Goal: Contribute content: Add original content to the website for others to see

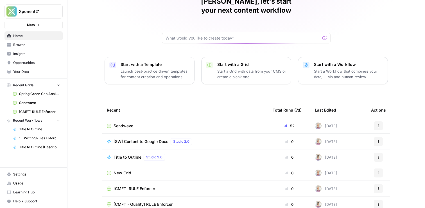
scroll to position [31, 0]
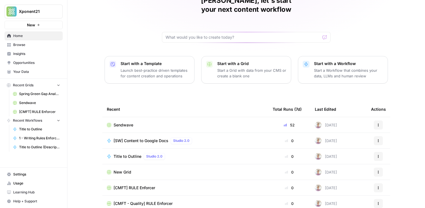
click at [124, 122] on span "Sendwave" at bounding box center [123, 125] width 20 height 6
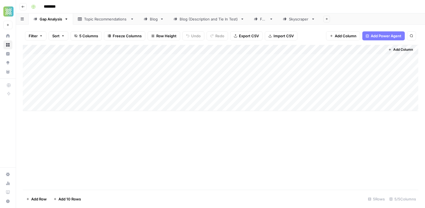
click at [189, 24] on link "Blog (Description and Tie In Test)" at bounding box center [209, 18] width 80 height 11
click at [203, 120] on div "Add Column" at bounding box center [220, 117] width 395 height 145
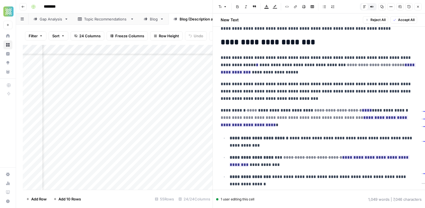
scroll to position [568, 0]
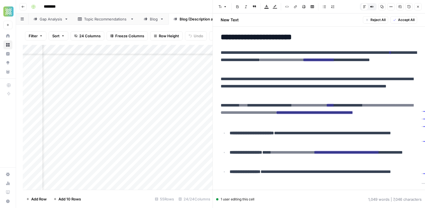
click at [153, 51] on div "Add Column" at bounding box center [118, 117] width 190 height 145
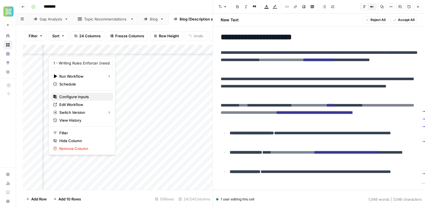
click at [75, 97] on span "Configure Inputs" at bounding box center [83, 97] width 49 height 6
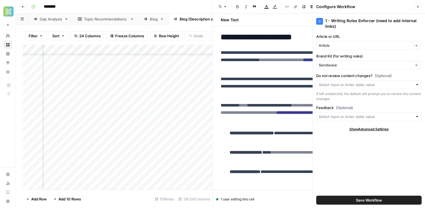
click at [417, 10] on button "Close" at bounding box center [417, 6] width 7 height 7
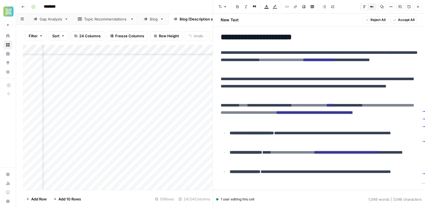
click at [154, 48] on div "Add Column" at bounding box center [118, 117] width 190 height 145
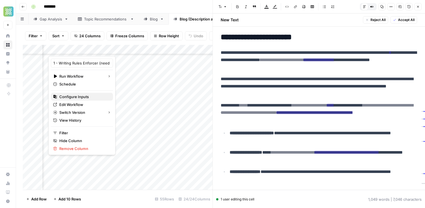
click at [77, 97] on span "Configure Inputs" at bounding box center [83, 97] width 49 height 6
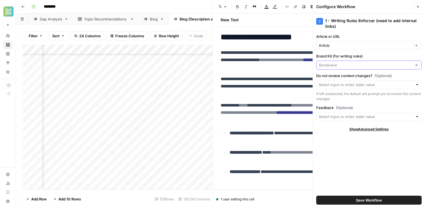
click at [349, 66] on input "Brand Kit (for writing rules)" at bounding box center [365, 65] width 92 height 6
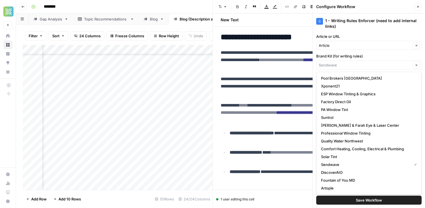
click at [271, 22] on div "New Text Reject All Accept All" at bounding box center [318, 19] width 203 height 13
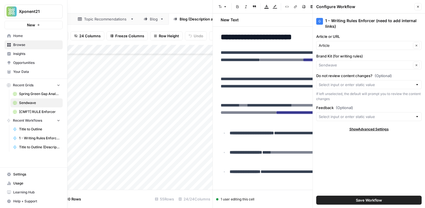
click at [19, 46] on span "Browse" at bounding box center [36, 44] width 47 height 5
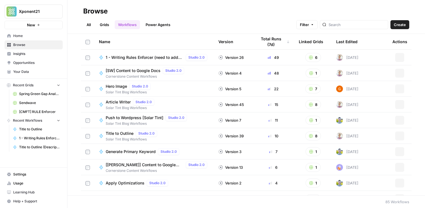
click at [131, 24] on link "Workflows" at bounding box center [127, 24] width 25 height 9
click at [140, 57] on span "1 - Writing Rules Enforcer (need to add internal links)" at bounding box center [145, 58] width 78 height 6
click at [140, 57] on div "Browse All Grids Workflows Power Agents Filter Create Name Version Total Runs (…" at bounding box center [245, 104] width 357 height 208
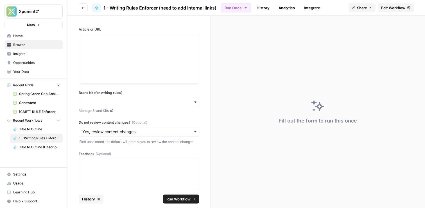
click at [195, 103] on icon "button" at bounding box center [195, 102] width 2 height 1
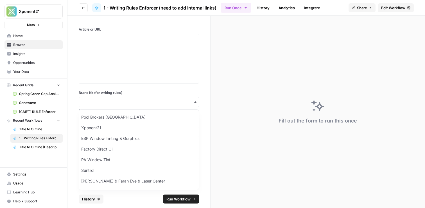
click at [195, 103] on icon "button" at bounding box center [195, 102] width 2 height 1
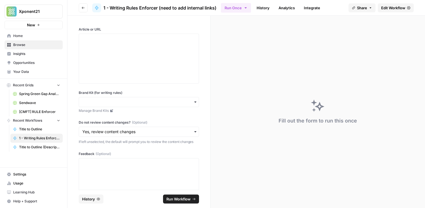
click at [29, 105] on span "Sendwave" at bounding box center [39, 103] width 41 height 5
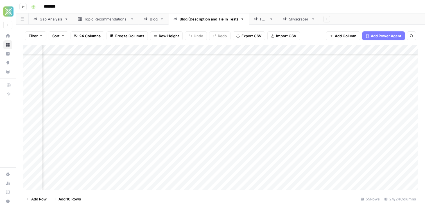
scroll to position [307, 1264]
click at [230, 105] on div "Add Column" at bounding box center [220, 117] width 395 height 145
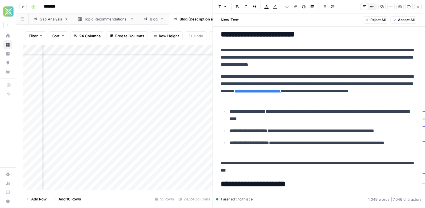
scroll to position [149, 0]
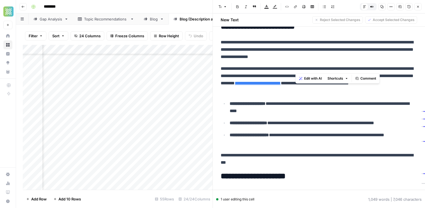
drag, startPoint x: 358, startPoint y: 68, endPoint x: 296, endPoint y: 69, distance: 61.5
click at [296, 69] on p "**********" at bounding box center [319, 79] width 196 height 29
copy p "**********"
click at [296, 7] on icon "button" at bounding box center [295, 6] width 3 height 3
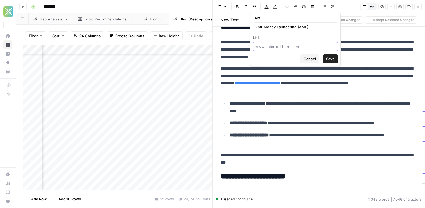
click at [278, 44] on input "Link" at bounding box center [295, 47] width 80 height 6
paste input "[URL][DOMAIN_NAME]"
type input "[URL][DOMAIN_NAME]"
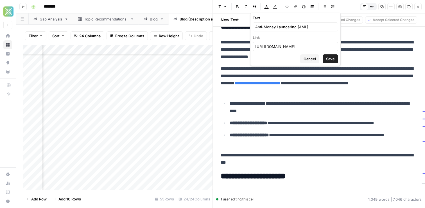
click at [333, 61] on span "Save" at bounding box center [330, 59] width 9 height 6
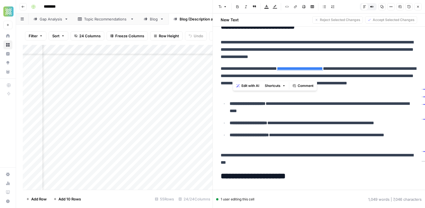
drag, startPoint x: 369, startPoint y: 69, endPoint x: 232, endPoint y: 77, distance: 137.9
click at [233, 77] on p "**********" at bounding box center [319, 79] width 196 height 29
copy p "**********"
click at [294, 8] on icon "button" at bounding box center [295, 6] width 3 height 3
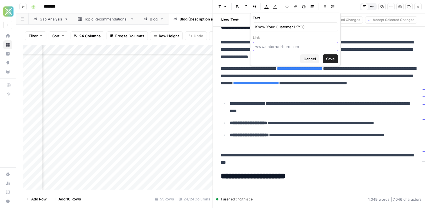
click at [284, 49] on input "Link" at bounding box center [295, 47] width 80 height 6
paste input "[URL][DOMAIN_NAME]"
type input "[URL][DOMAIN_NAME]"
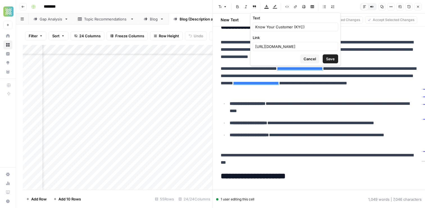
click at [330, 60] on span "Save" at bounding box center [330, 59] width 9 height 6
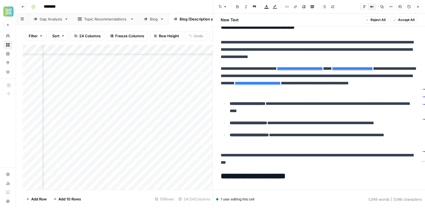
click at [319, 102] on p "**********" at bounding box center [323, 107] width 187 height 15
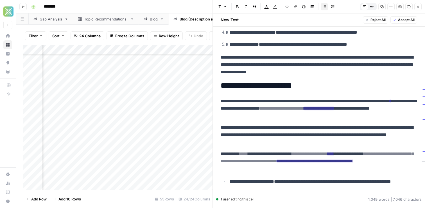
scroll to position [529, 0]
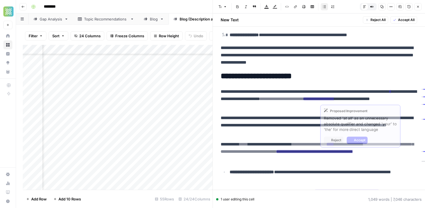
click at [304, 100] on del "**********" at bounding box center [282, 99] width 44 height 4
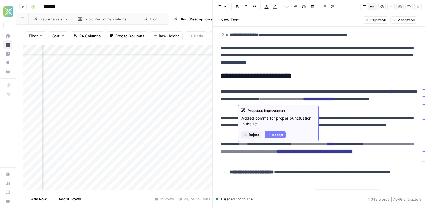
click at [272, 135] on span "Accept" at bounding box center [278, 135] width 12 height 5
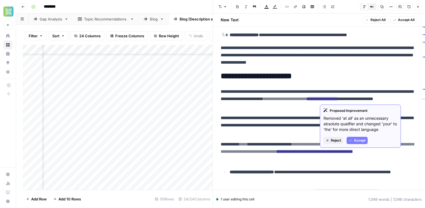
click at [355, 140] on span "Accept" at bounding box center [360, 140] width 12 height 5
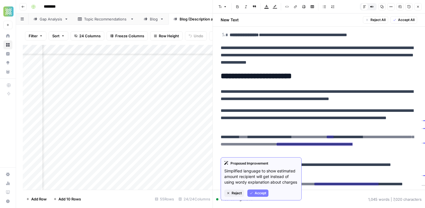
click at [261, 194] on span "Accept" at bounding box center [261, 193] width 12 height 5
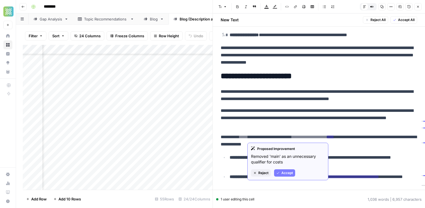
click at [282, 172] on span "Accept" at bounding box center [287, 173] width 12 height 5
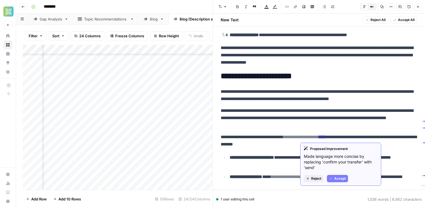
click at [341, 178] on span "Accept" at bounding box center [340, 178] width 12 height 5
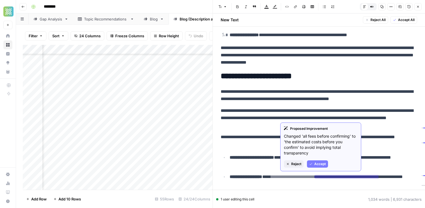
click at [319, 164] on span "Accept" at bounding box center [320, 164] width 12 height 5
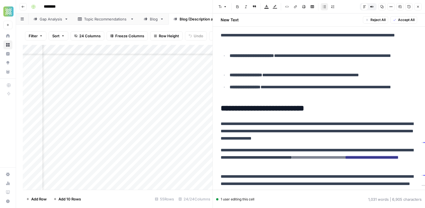
scroll to position [644, 0]
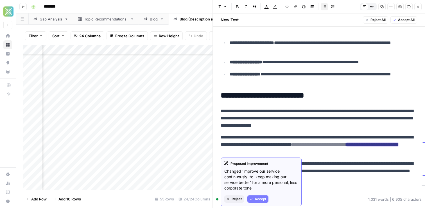
click at [256, 198] on span "Accept" at bounding box center [261, 199] width 12 height 5
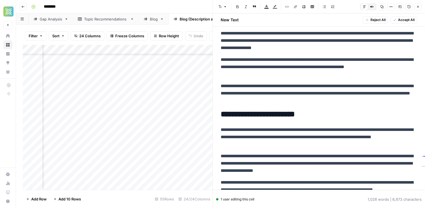
scroll to position [733, 0]
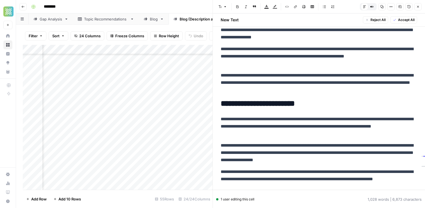
click at [274, 75] on p "**********" at bounding box center [319, 83] width 196 height 22
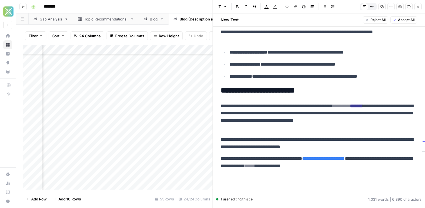
scroll to position [880, 0]
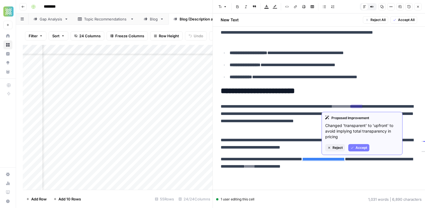
click at [355, 149] on button "Accept" at bounding box center [358, 147] width 21 height 7
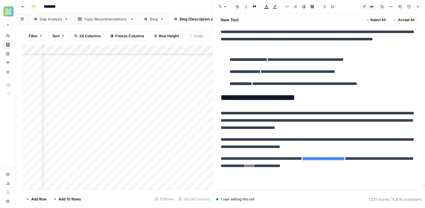
scroll to position [873, 0]
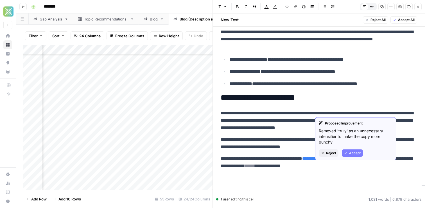
click at [349, 152] on span "Accept" at bounding box center [355, 153] width 12 height 5
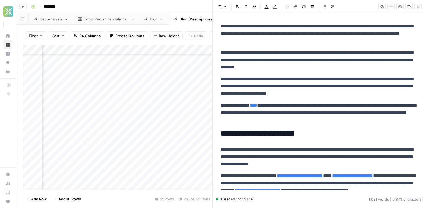
scroll to position [0, 0]
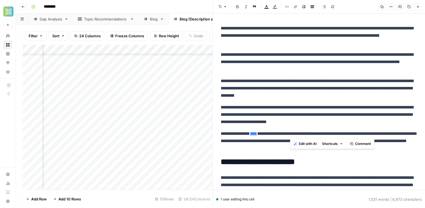
drag, startPoint x: 352, startPoint y: 133, endPoint x: 375, endPoint y: 135, distance: 23.5
click at [375, 135] on p "**********" at bounding box center [319, 141] width 196 height 22
click at [296, 4] on button "Link" at bounding box center [295, 6] width 7 height 7
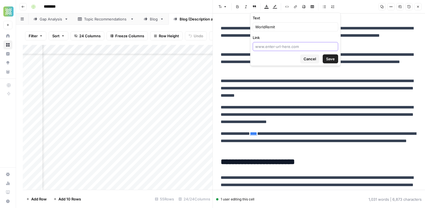
click at [272, 49] on input "Link" at bounding box center [295, 47] width 80 height 6
paste input "[URL][DOMAIN_NAME]"
type input "[URL][DOMAIN_NAME]"
click at [332, 58] on span "Save" at bounding box center [330, 59] width 9 height 6
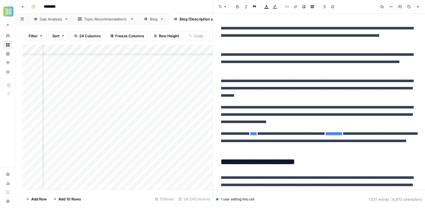
click at [334, 146] on p "**********" at bounding box center [319, 141] width 196 height 22
click at [419, 4] on button "Close" at bounding box center [417, 6] width 7 height 7
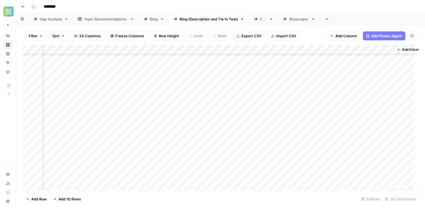
scroll to position [298, 1323]
click at [221, 114] on div "Add Column" at bounding box center [220, 117] width 395 height 145
click at [172, 133] on div "Add Column" at bounding box center [220, 117] width 395 height 145
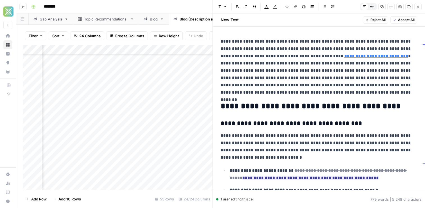
click at [380, 57] on p "**********" at bounding box center [319, 67] width 196 height 58
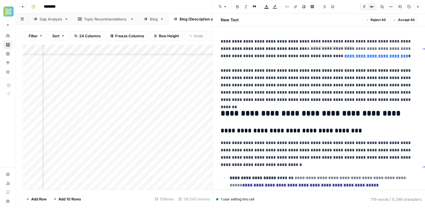
click at [334, 59] on p "**********" at bounding box center [319, 71] width 196 height 66
click at [344, 58] on link "**********" at bounding box center [376, 56] width 64 height 4
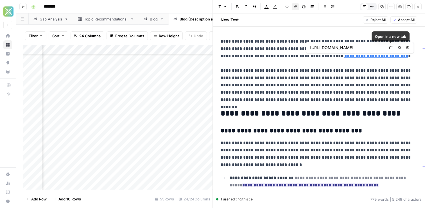
click at [390, 47] on icon at bounding box center [390, 47] width 3 height 3
click at [344, 55] on link "**********" at bounding box center [376, 56] width 64 height 4
click at [374, 48] on input "[URL][DOMAIN_NAME]" at bounding box center [347, 48] width 75 height 6
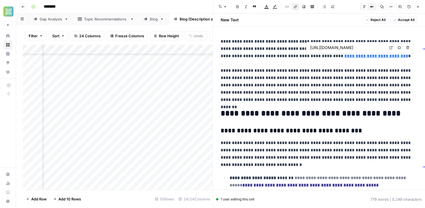
paste input "us"
type input "[URL][DOMAIN_NAME]"
click at [393, 58] on p "**********" at bounding box center [319, 71] width 196 height 66
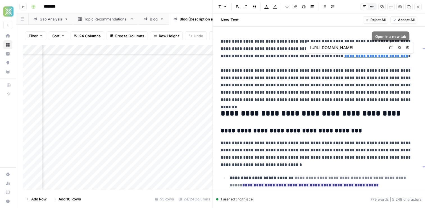
click at [392, 48] on link "Open in a new tab" at bounding box center [390, 47] width 7 height 7
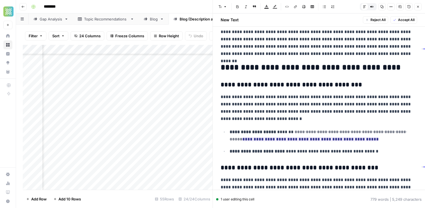
scroll to position [46, 0]
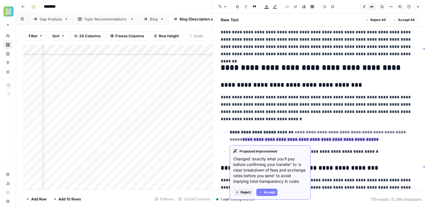
click at [265, 193] on span "Accept" at bounding box center [270, 192] width 12 height 5
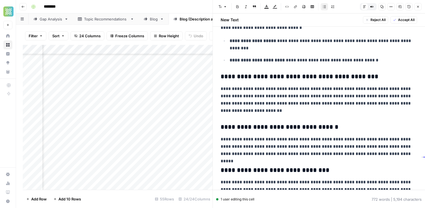
scroll to position [138, 0]
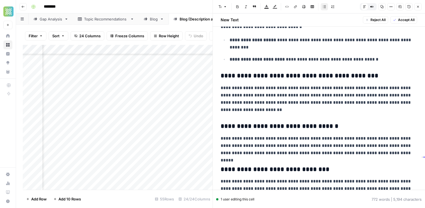
click at [241, 60] on strong "**********" at bounding box center [257, 59] width 55 height 4
click at [285, 79] on h3 "**********" at bounding box center [319, 76] width 196 height 8
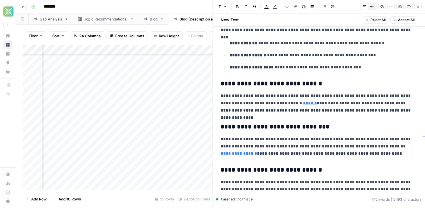
scroll to position [326, 0]
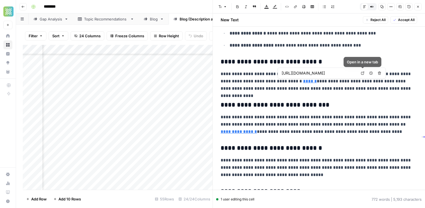
click at [361, 74] on icon at bounding box center [362, 73] width 3 height 3
click at [362, 73] on icon at bounding box center [362, 73] width 3 height 3
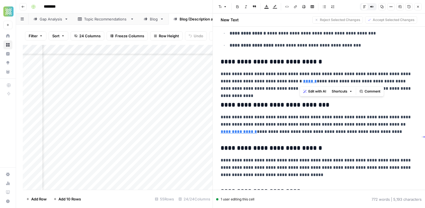
drag, startPoint x: 300, startPoint y: 81, endPoint x: 332, endPoint y: 82, distance: 31.8
click at [332, 82] on p "**********" at bounding box center [319, 82] width 196 height 22
click at [295, 7] on icon "button" at bounding box center [295, 6] width 3 height 3
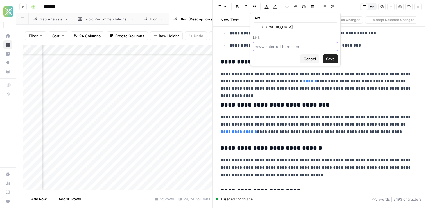
click at [282, 49] on input "Link" at bounding box center [295, 47] width 80 height 6
paste input "[URL][DOMAIN_NAME]"
type input "[URL][DOMAIN_NAME]"
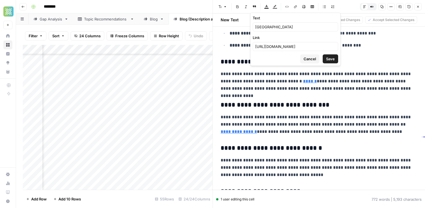
click at [329, 59] on span "Save" at bounding box center [330, 59] width 9 height 6
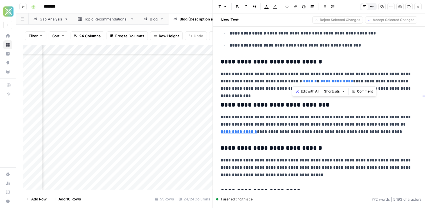
drag, startPoint x: 377, startPoint y: 81, endPoint x: 344, endPoint y: 82, distance: 32.3
click at [344, 82] on p "**********" at bounding box center [319, 82] width 196 height 22
click at [294, 8] on icon "button" at bounding box center [295, 6] width 3 height 3
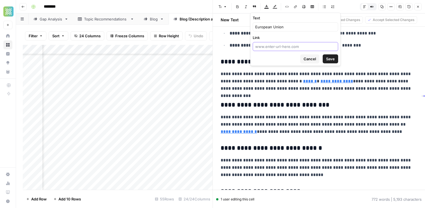
click at [276, 49] on input "Link" at bounding box center [295, 47] width 80 height 6
paste input "[URL][DOMAIN_NAME]"
type input "[URL][DOMAIN_NAME]"
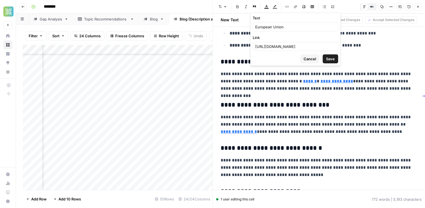
click at [329, 57] on span "Save" at bounding box center [330, 59] width 9 height 6
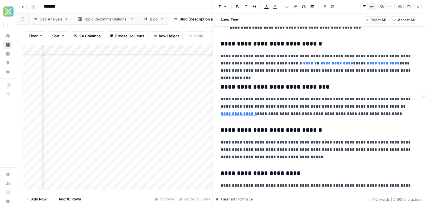
scroll to position [352, 0]
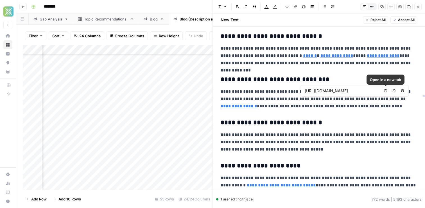
click at [385, 91] on icon at bounding box center [385, 90] width 3 height 3
click at [393, 92] on icon "button" at bounding box center [393, 90] width 3 height 3
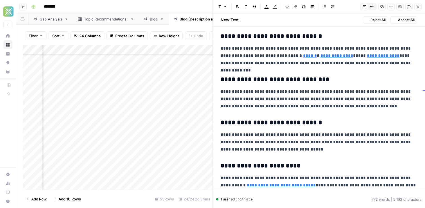
click at [364, 97] on p "**********" at bounding box center [319, 99] width 196 height 22
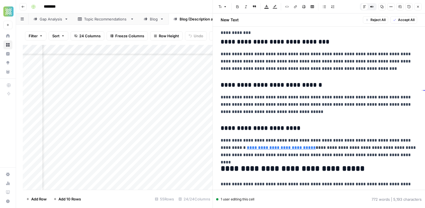
scroll to position [395, 0]
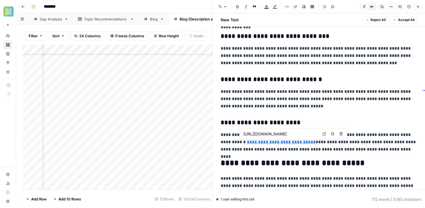
click at [324, 135] on icon at bounding box center [324, 134] width 3 height 3
click at [287, 144] on link "**********" at bounding box center [281, 142] width 69 height 4
click at [299, 132] on input "[URL][DOMAIN_NAME]" at bounding box center [280, 134] width 75 height 6
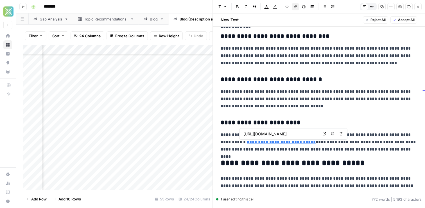
click at [299, 132] on input "[URL][DOMAIN_NAME]" at bounding box center [280, 134] width 75 height 6
paste input "url"
type input "[URL][DOMAIN_NAME]"
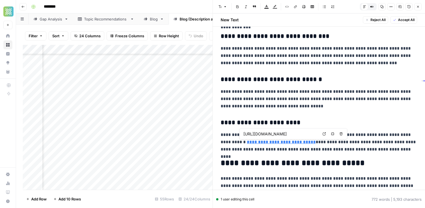
scroll to position [24, 0]
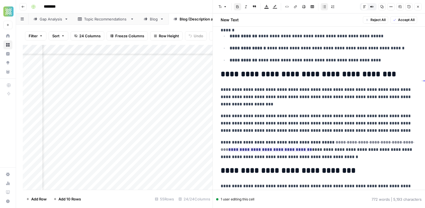
scroll to position [575, 0]
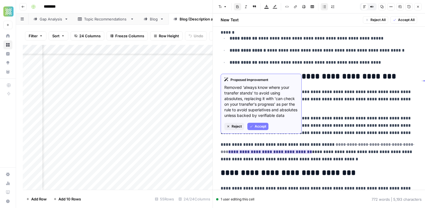
click at [255, 129] on span "Accept" at bounding box center [261, 126] width 12 height 5
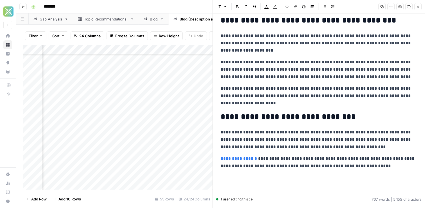
scroll to position [619, 0]
click at [346, 159] on p "**********" at bounding box center [319, 162] width 196 height 15
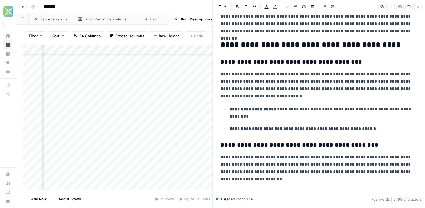
scroll to position [0, 0]
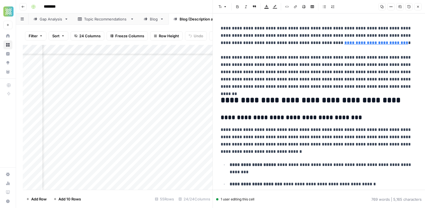
click at [417, 9] on button "Close" at bounding box center [417, 6] width 7 height 7
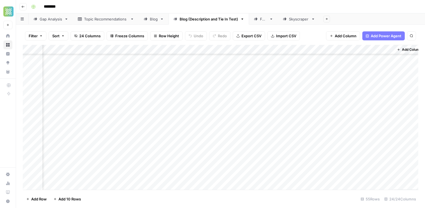
click at [223, 134] on div "Add Column" at bounding box center [220, 117] width 395 height 145
click at [172, 97] on div "Add Column" at bounding box center [220, 117] width 395 height 145
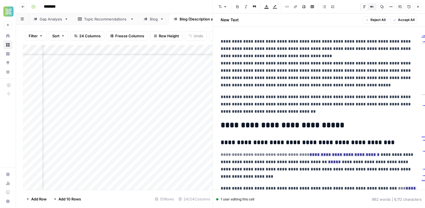
click at [312, 58] on p "**********" at bounding box center [319, 63] width 196 height 51
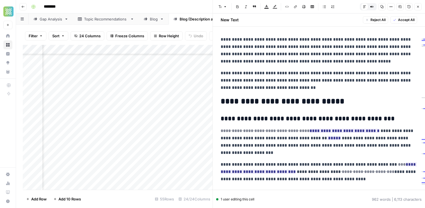
scroll to position [33, 0]
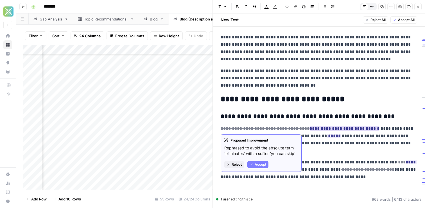
click at [256, 167] on span "Accept" at bounding box center [261, 164] width 12 height 5
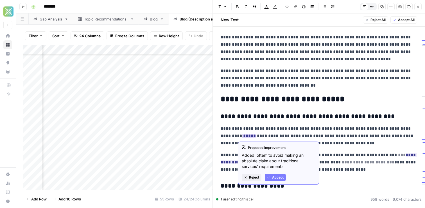
click at [278, 180] on span "Accept" at bounding box center [278, 177] width 12 height 5
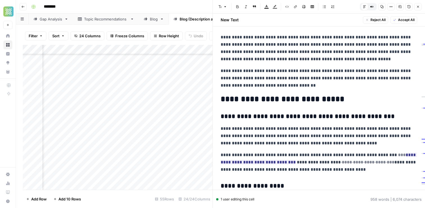
scroll to position [68, 0]
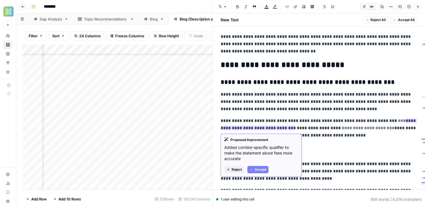
click at [260, 168] on span "Accept" at bounding box center [261, 169] width 12 height 5
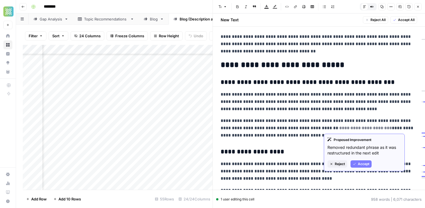
click at [356, 162] on button "Accept" at bounding box center [360, 164] width 21 height 7
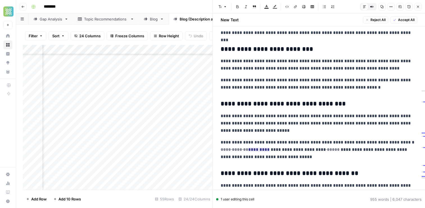
scroll to position [339, 0]
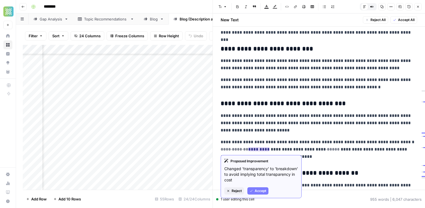
click at [259, 190] on span "Accept" at bounding box center [261, 191] width 12 height 5
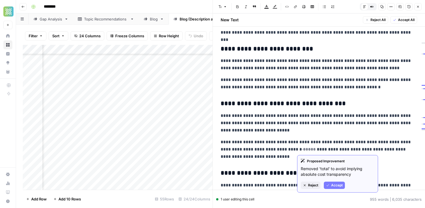
click at [338, 188] on span "Accept" at bounding box center [337, 185] width 12 height 5
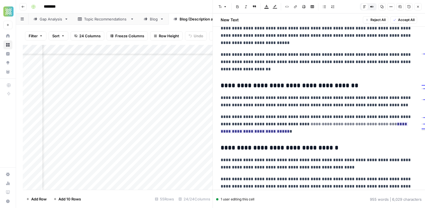
scroll to position [434, 0]
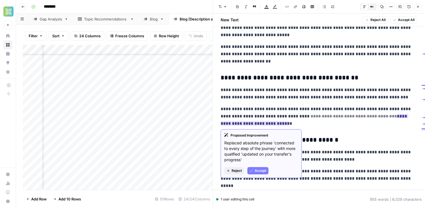
click at [260, 171] on span "Accept" at bounding box center [261, 171] width 12 height 5
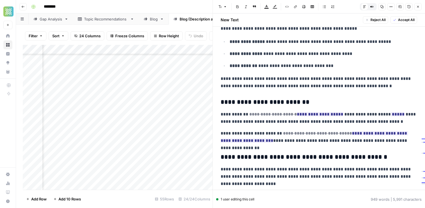
scroll to position [605, 0]
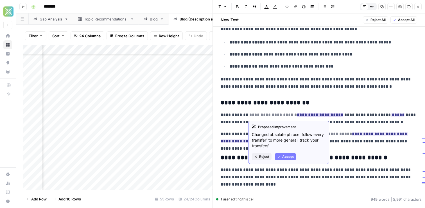
click at [285, 156] on span "Accept" at bounding box center [288, 157] width 12 height 5
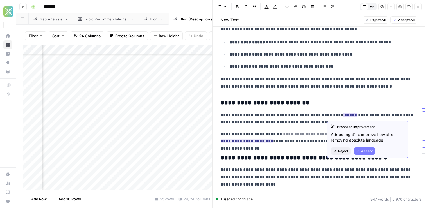
click at [363, 151] on span "Accept" at bounding box center [367, 151] width 12 height 5
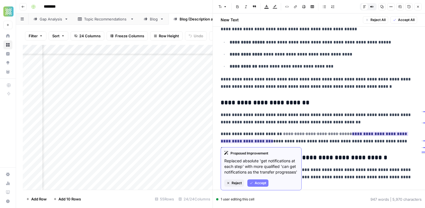
click at [261, 186] on span "Accept" at bounding box center [261, 183] width 12 height 5
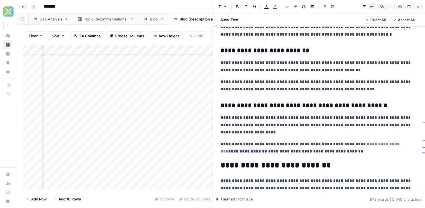
scroll to position [657, 0]
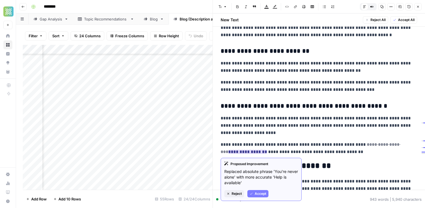
click at [257, 192] on span "Accept" at bounding box center [261, 194] width 12 height 5
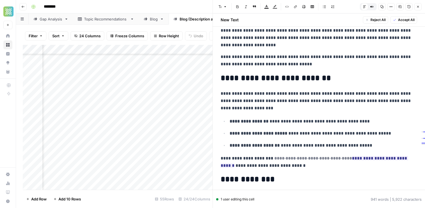
scroll to position [753, 0]
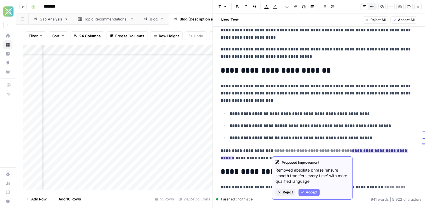
click at [314, 191] on span "Accept" at bounding box center [312, 192] width 12 height 5
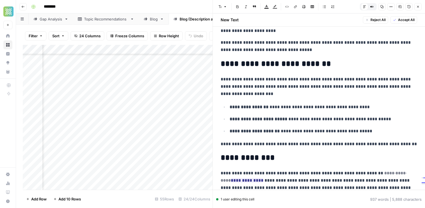
scroll to position [764, 0]
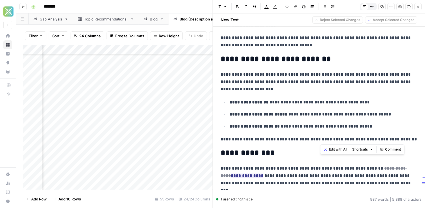
drag, startPoint x: 383, startPoint y: 140, endPoint x: 405, endPoint y: 142, distance: 22.3
click at [405, 142] on p "**********" at bounding box center [319, 139] width 196 height 7
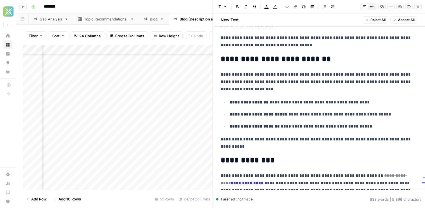
click at [398, 138] on p "**********" at bounding box center [319, 143] width 196 height 15
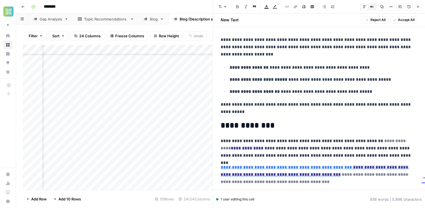
scroll to position [802, 0]
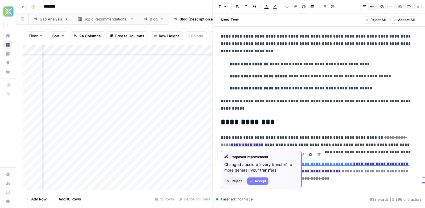
click at [267, 185] on div "Proposed Improvement Changed absolute 'every transfer' to more general 'your tr…" at bounding box center [261, 170] width 81 height 38
click at [264, 184] on button "Accept" at bounding box center [257, 181] width 21 height 7
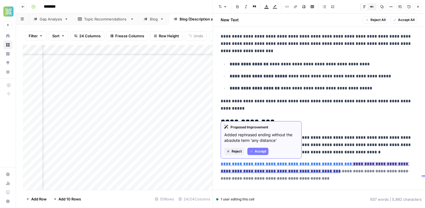
click at [261, 154] on span "Accept" at bounding box center [261, 151] width 12 height 5
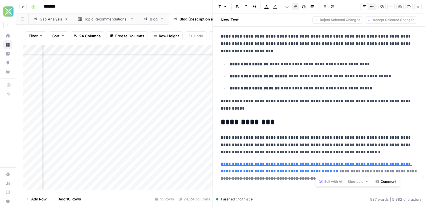
drag, startPoint x: 348, startPoint y: 164, endPoint x: 316, endPoint y: 175, distance: 33.3
click at [316, 175] on p "**********" at bounding box center [319, 172] width 196 height 22
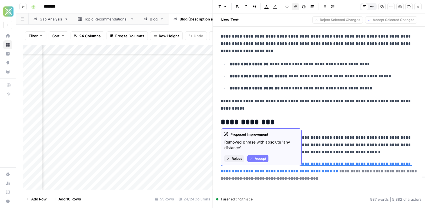
click at [262, 159] on span "Accept" at bounding box center [261, 158] width 12 height 5
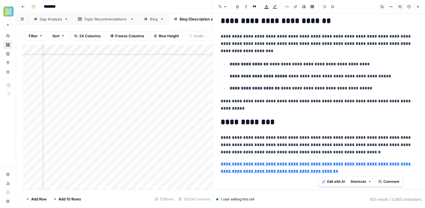
drag, startPoint x: 348, startPoint y: 164, endPoint x: 324, endPoint y: 173, distance: 25.4
click at [324, 173] on p "**********" at bounding box center [319, 168] width 196 height 15
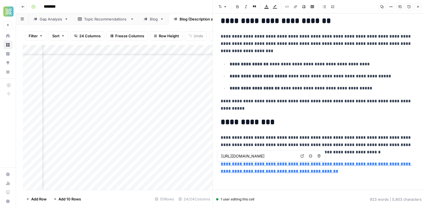
click at [309, 156] on icon "button" at bounding box center [310, 156] width 3 height 3
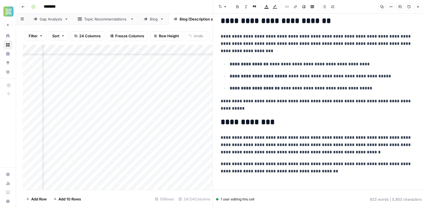
click at [315, 168] on p "**********" at bounding box center [319, 168] width 196 height 15
drag, startPoint x: 307, startPoint y: 164, endPoint x: 217, endPoint y: 164, distance: 90.2
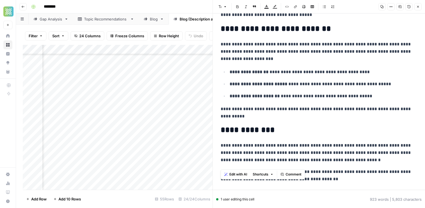
scroll to position [795, 0]
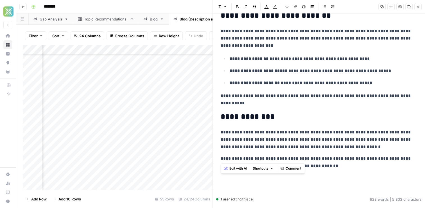
click at [296, 7] on icon "button" at bounding box center [295, 6] width 3 height 3
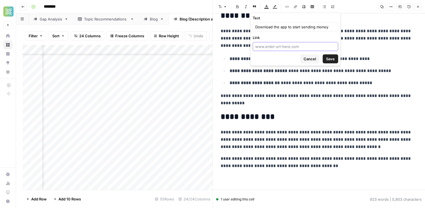
click at [270, 47] on input "Link" at bounding box center [295, 47] width 80 height 6
paste input "[URL][DOMAIN_NAME]"
type input "[URL][DOMAIN_NAME]"
click at [274, 63] on div "Cancel Save" at bounding box center [295, 59] width 85 height 9
click at [330, 62] on button "Save" at bounding box center [330, 59] width 15 height 9
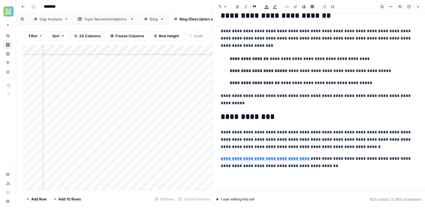
click at [315, 141] on p "**********" at bounding box center [319, 140] width 196 height 22
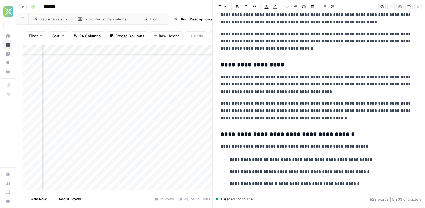
scroll to position [141, 0]
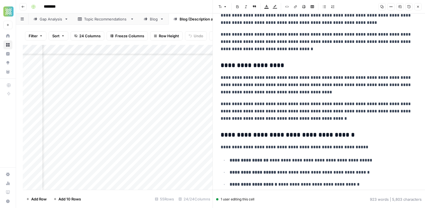
click at [282, 64] on h3 "**********" at bounding box center [319, 66] width 196 height 8
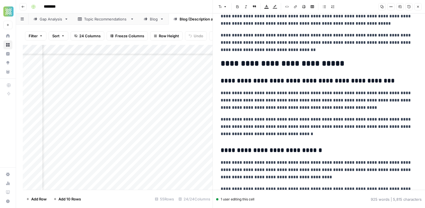
scroll to position [53, 0]
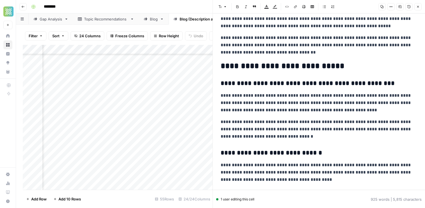
click at [387, 86] on h3 "**********" at bounding box center [319, 84] width 196 height 8
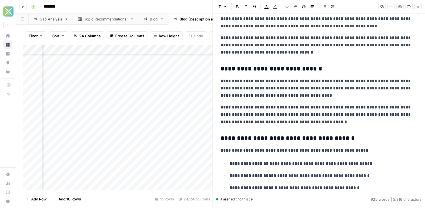
scroll to position [137, 0]
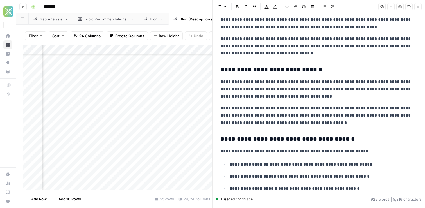
click at [351, 142] on h3 "**********" at bounding box center [319, 140] width 196 height 8
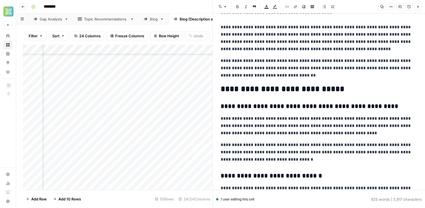
scroll to position [0, 0]
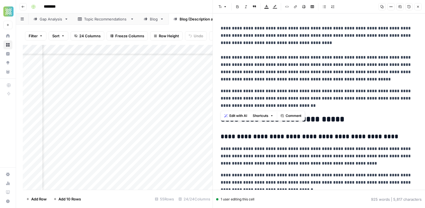
drag, startPoint x: 290, startPoint y: 106, endPoint x: 218, endPoint y: 58, distance: 86.2
click at [233, 117] on span "Edit with AI" at bounding box center [238, 115] width 18 height 5
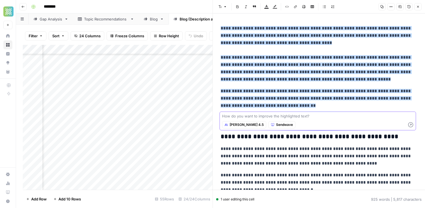
click at [230, 117] on textarea at bounding box center [317, 116] width 191 height 6
paste textarea "[URL][DOMAIN_NAME]"
type textarea "Figure out a place to tie in [GEOGRAPHIC_DATA] new digital wallet backed by Sta…"
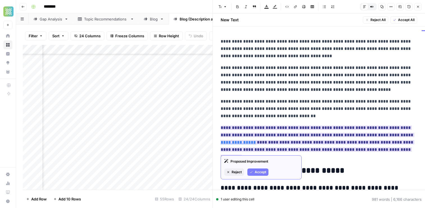
click at [257, 171] on span "Accept" at bounding box center [261, 172] width 12 height 5
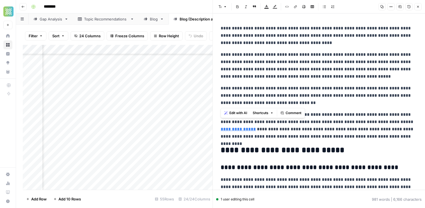
drag, startPoint x: 283, startPoint y: 105, endPoint x: 209, endPoint y: 26, distance: 107.9
click at [209, 26] on body "Xponent21 New Home Browse Insights Opportunities Your Data Recent Grids Spring …" at bounding box center [212, 104] width 425 height 208
drag, startPoint x: 221, startPoint y: 27, endPoint x: 291, endPoint y: 102, distance: 102.5
click at [294, 72] on p "**********" at bounding box center [319, 65] width 196 height 29
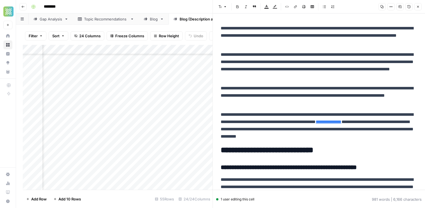
click at [29, 97] on div "Add Column" at bounding box center [118, 117] width 190 height 145
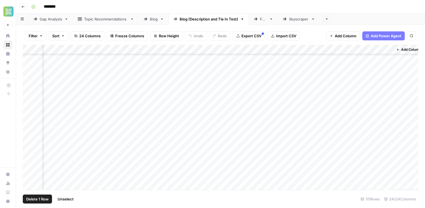
scroll to position [382, 1330]
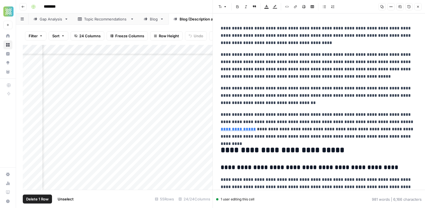
scroll to position [382, 1523]
click at [417, 8] on icon "button" at bounding box center [417, 6] width 3 height 3
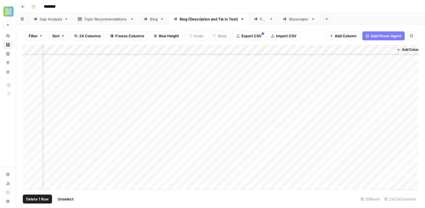
scroll to position [367, 1323]
click at [178, 111] on div "Add Column" at bounding box center [220, 117] width 395 height 145
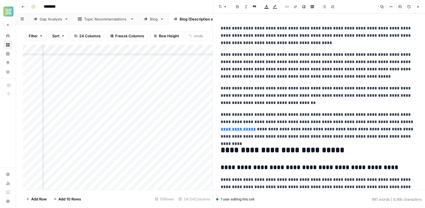
click at [419, 9] on button "Close" at bounding box center [417, 6] width 7 height 7
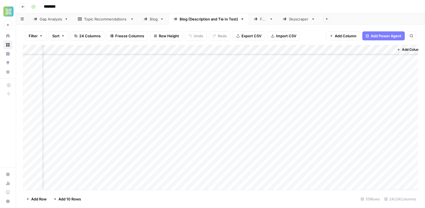
click at [223, 112] on div "Add Column" at bounding box center [220, 117] width 395 height 145
click at [172, 131] on div "Add Column" at bounding box center [220, 117] width 395 height 145
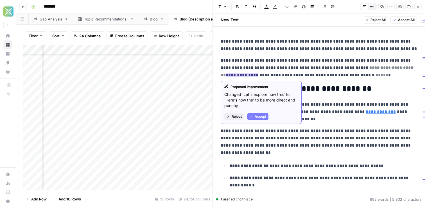
click at [261, 116] on span "Accept" at bounding box center [261, 116] width 12 height 5
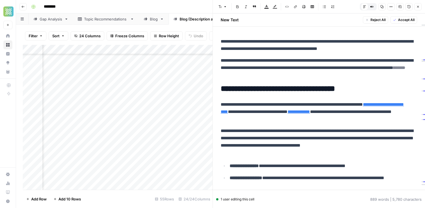
scroll to position [367, 500]
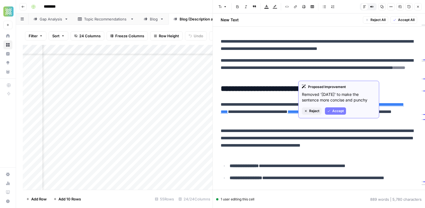
click at [338, 109] on span "Accept" at bounding box center [338, 111] width 12 height 5
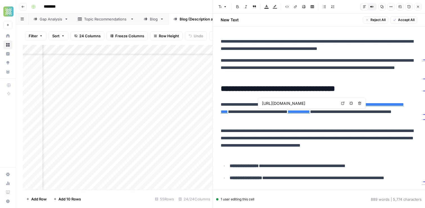
click at [343, 103] on icon at bounding box center [342, 103] width 3 height 3
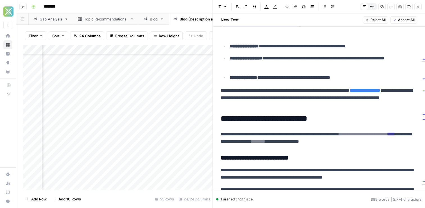
scroll to position [121, 0]
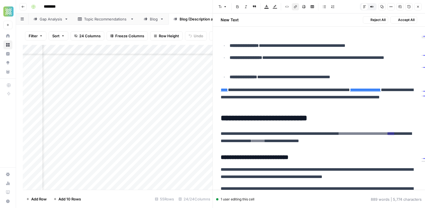
click at [386, 97] on p "**********" at bounding box center [319, 98] width 196 height 22
click at [349, 92] on link "**********" at bounding box center [364, 90] width 31 height 4
click at [380, 88] on link "**********" at bounding box center [364, 90] width 31 height 4
click at [380, 89] on link "**********" at bounding box center [364, 90] width 31 height 4
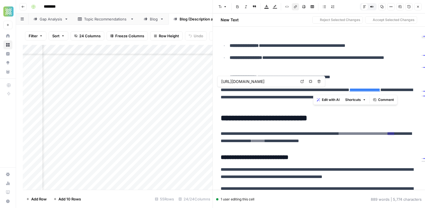
click at [380, 89] on link "**********" at bounding box center [364, 90] width 31 height 4
click at [242, 101] on p "**********" at bounding box center [319, 98] width 196 height 22
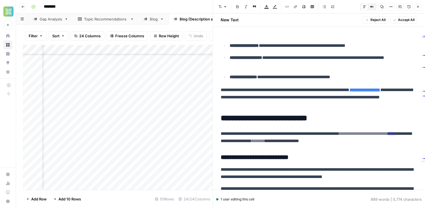
click at [349, 92] on link "**********" at bounding box center [364, 90] width 31 height 4
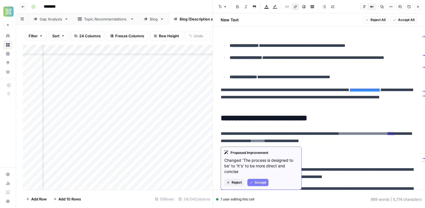
click at [260, 181] on span "Accept" at bounding box center [261, 182] width 12 height 5
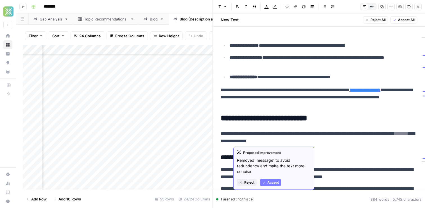
click at [273, 185] on button "Accept" at bounding box center [270, 182] width 21 height 7
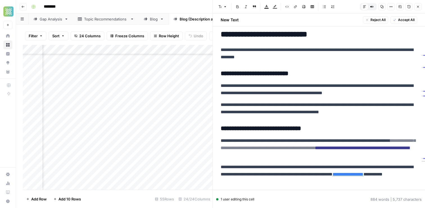
scroll to position [206, 0]
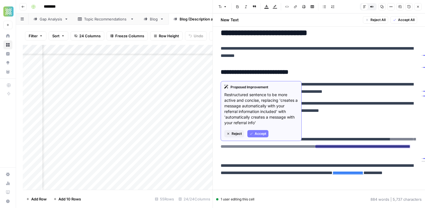
click at [257, 137] on button "Accept" at bounding box center [257, 133] width 21 height 7
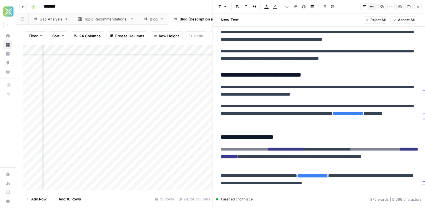
scroll to position [265, 0]
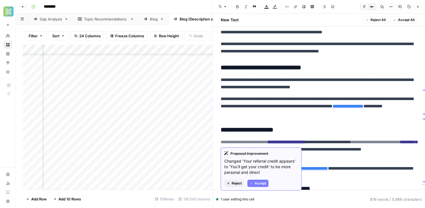
click at [256, 185] on span "Accept" at bounding box center [261, 183] width 12 height 5
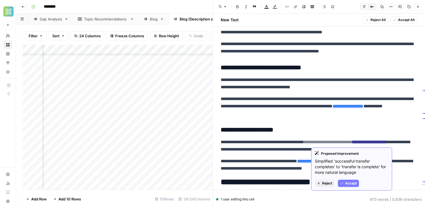
click at [348, 184] on span "Accept" at bounding box center [351, 183] width 12 height 5
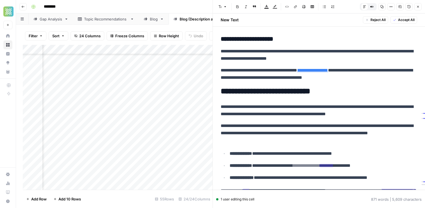
scroll to position [364, 0]
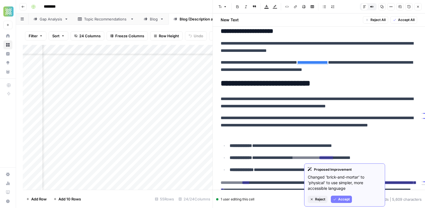
click at [339, 198] on span "Accept" at bounding box center [344, 199] width 12 height 5
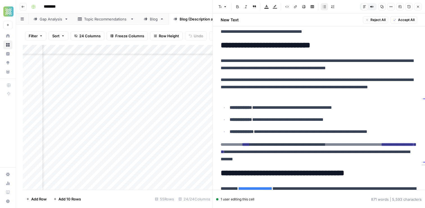
scroll to position [416, 0]
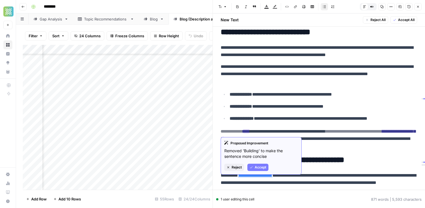
click at [256, 166] on span "Accept" at bounding box center [261, 167] width 12 height 5
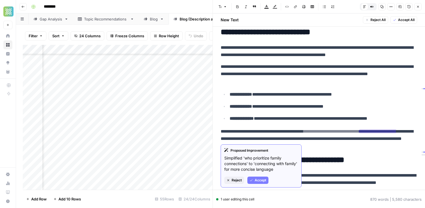
click at [260, 179] on span "Accept" at bounding box center [261, 180] width 12 height 5
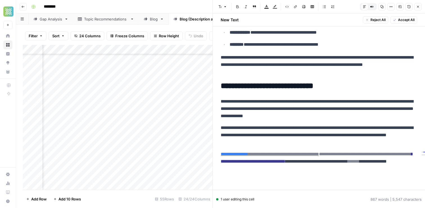
scroll to position [717, 0]
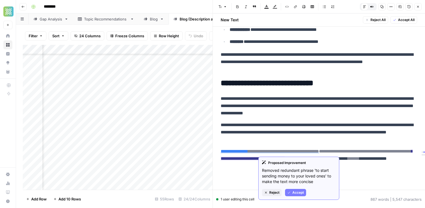
click at [296, 193] on span "Accept" at bounding box center [298, 192] width 12 height 5
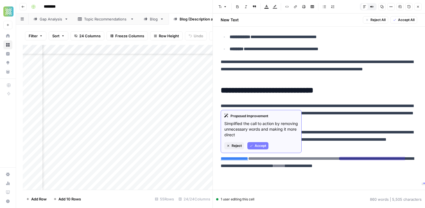
click at [262, 149] on button "Accept" at bounding box center [257, 145] width 21 height 7
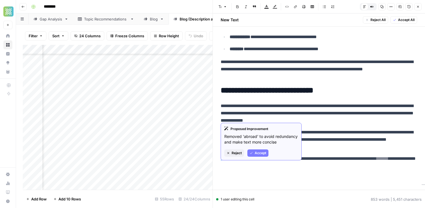
click at [263, 153] on span "Accept" at bounding box center [261, 153] width 12 height 5
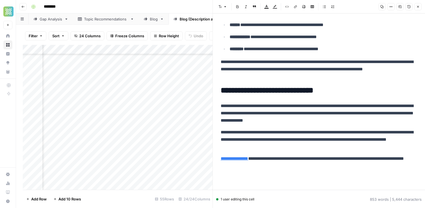
click at [356, 168] on p "**********" at bounding box center [319, 162] width 196 height 15
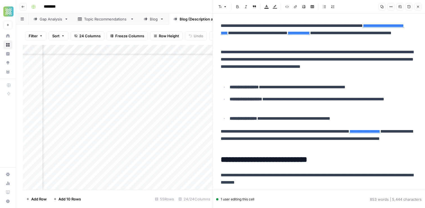
scroll to position [0, 0]
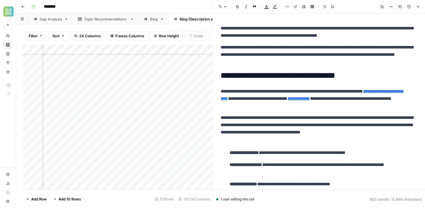
click at [417, 5] on icon "button" at bounding box center [417, 6] width 3 height 3
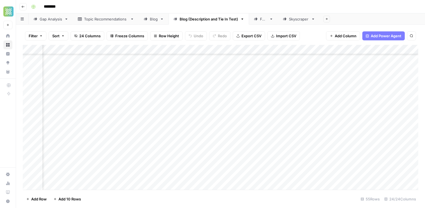
scroll to position [367, 1330]
click at [215, 132] on div "Add Column" at bounding box center [220, 117] width 395 height 145
click at [173, 112] on div "Add Column" at bounding box center [220, 117] width 395 height 145
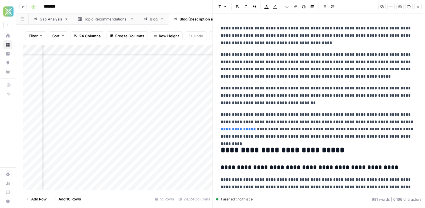
click at [298, 112] on p "**********" at bounding box center [319, 125] width 196 height 29
copy div "**********"
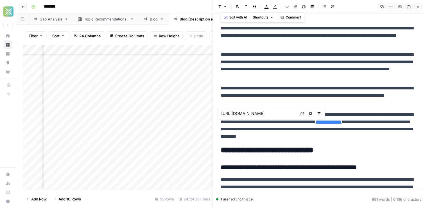
click at [127, 140] on div "Add Column" at bounding box center [118, 117] width 190 height 145
click at [416, 9] on button "Close" at bounding box center [417, 6] width 7 height 7
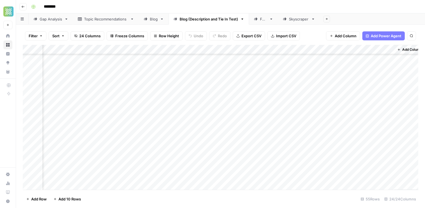
scroll to position [367, 1323]
click at [308, 112] on div "Add Column" at bounding box center [220, 117] width 395 height 145
click at [173, 151] on div "Add Column" at bounding box center [220, 117] width 395 height 145
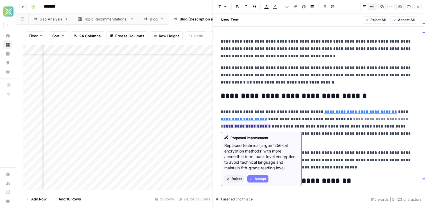
click at [254, 179] on button "Accept" at bounding box center [257, 179] width 21 height 7
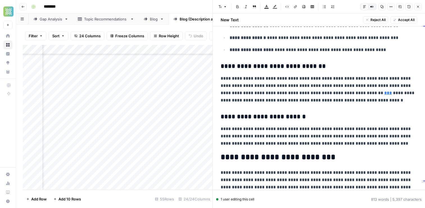
scroll to position [185, 0]
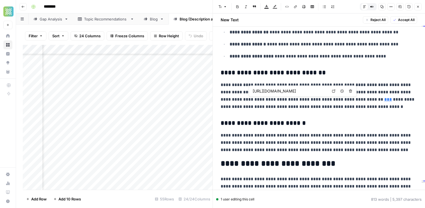
click at [333, 91] on icon at bounding box center [333, 91] width 3 height 3
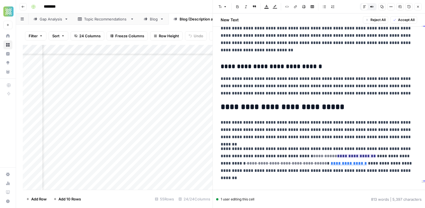
scroll to position [637, 0]
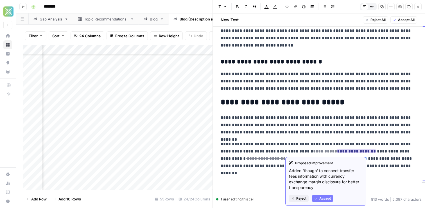
click at [319, 196] on button "Accept" at bounding box center [322, 198] width 21 height 7
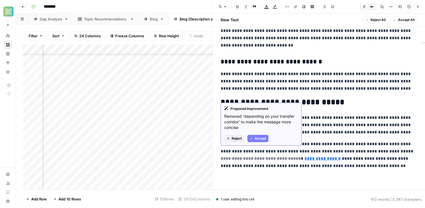
click at [262, 140] on span "Accept" at bounding box center [261, 138] width 12 height 5
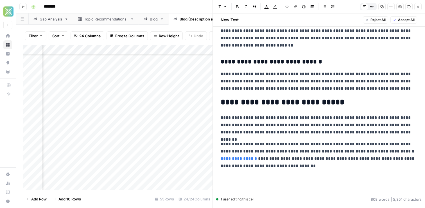
click at [412, 146] on p "**********" at bounding box center [319, 155] width 196 height 29
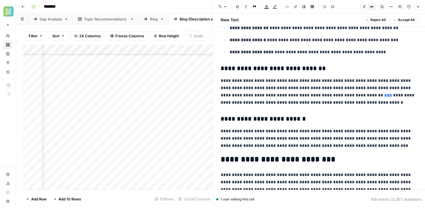
scroll to position [0, 0]
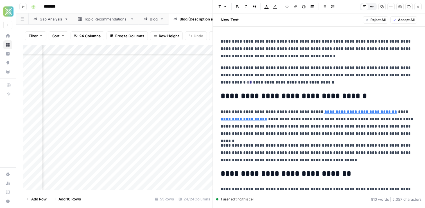
click at [398, 19] on span "Accept All" at bounding box center [406, 19] width 17 height 5
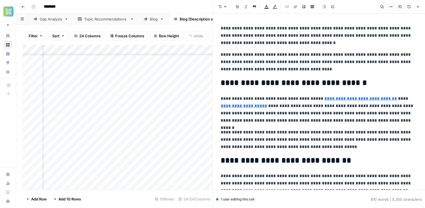
click at [418, 6] on icon "button" at bounding box center [418, 7] width 2 height 2
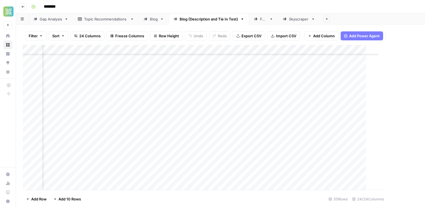
scroll to position [367, 1323]
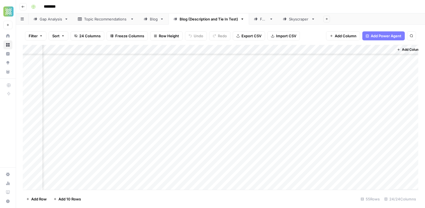
click at [223, 151] on div "Add Column" at bounding box center [220, 117] width 395 height 145
click at [166, 148] on div "Add Column" at bounding box center [220, 117] width 395 height 145
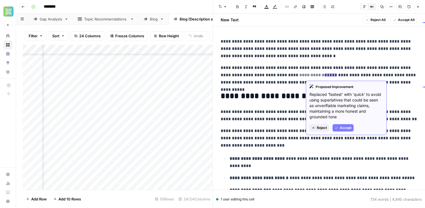
click at [345, 126] on span "Accept" at bounding box center [346, 128] width 12 height 5
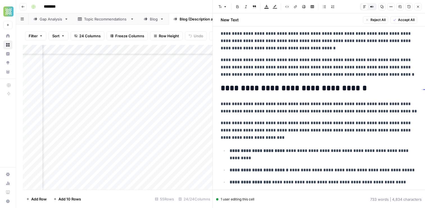
scroll to position [8, 0]
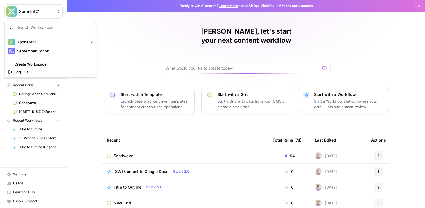
click at [50, 14] on span "Xponent21" at bounding box center [36, 12] width 34 height 6
click at [44, 55] on button "September Cohort" at bounding box center [51, 51] width 90 height 9
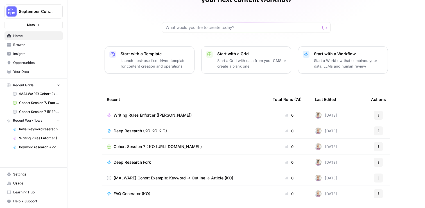
scroll to position [41, 0]
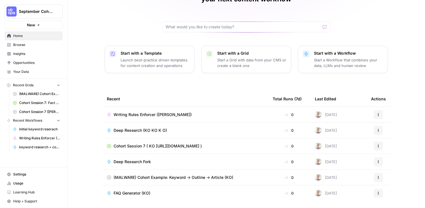
click at [22, 45] on span "Browse" at bounding box center [36, 44] width 47 height 5
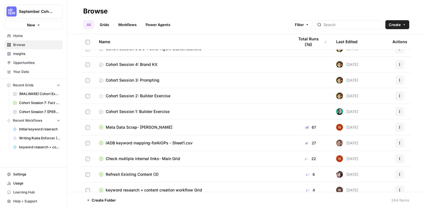
scroll to position [58, 0]
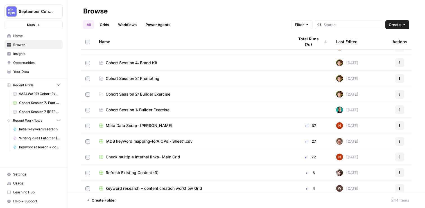
click at [132, 24] on link "Workflows" at bounding box center [127, 24] width 25 height 9
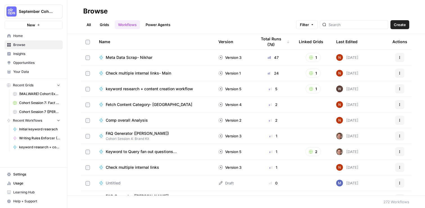
click at [171, 90] on span "keyword research + content creation workflow" at bounding box center [149, 89] width 87 height 6
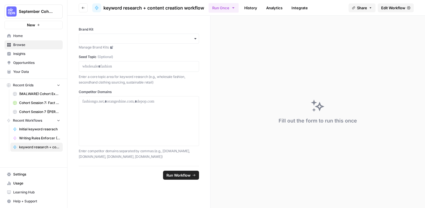
click at [396, 10] on span "Edit Workflow" at bounding box center [393, 8] width 24 height 6
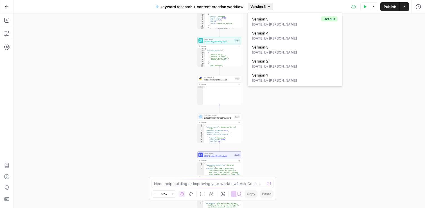
click at [268, 6] on icon "button" at bounding box center [269, 6] width 2 height 1
click at [285, 6] on div "Test Data Options Publish Actions Run History" at bounding box center [349, 6] width 152 height 13
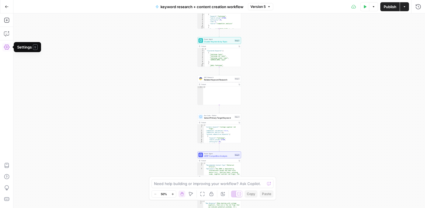
click at [6, 46] on icon "button" at bounding box center [7, 47] width 6 height 6
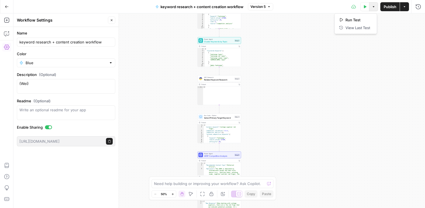
click at [373, 8] on icon "button" at bounding box center [373, 6] width 3 height 3
click at [405, 5] on icon "button" at bounding box center [404, 6] width 3 height 3
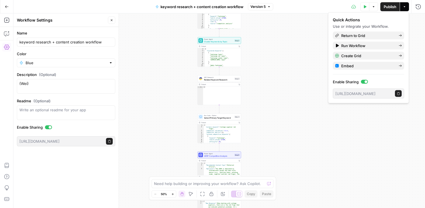
click at [3, 9] on button "Go Back" at bounding box center [7, 7] width 10 height 10
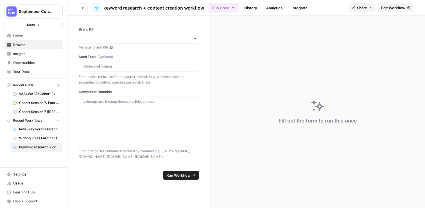
click at [29, 47] on span "Browse" at bounding box center [36, 44] width 47 height 5
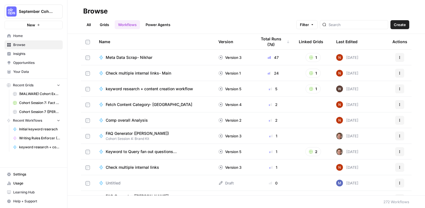
click at [163, 92] on td "keyword research + content creation workflow" at bounding box center [153, 88] width 119 height 15
click at [401, 56] on icon "button" at bounding box center [399, 57] width 3 height 3
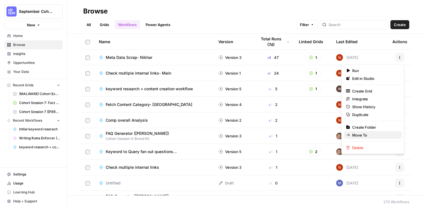
click at [360, 135] on span "Move To" at bounding box center [374, 136] width 45 height 6
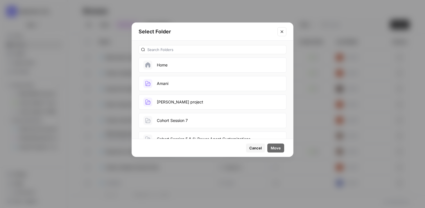
click at [283, 34] on button "Close modal" at bounding box center [281, 31] width 9 height 9
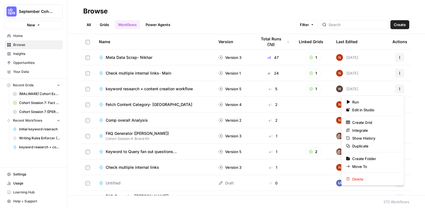
click at [399, 88] on icon "button" at bounding box center [399, 88] width 3 height 3
click at [360, 144] on span "Duplicate" at bounding box center [374, 147] width 45 height 6
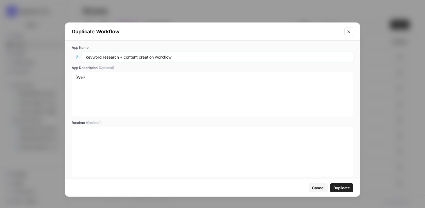
click at [87, 56] on input "keyword research + content creation workflow" at bounding box center [218, 57] width 264 height 5
type input "(KOKOKO) keyword research + content creation workflow"
click at [317, 188] on span "Cancel" at bounding box center [318, 188] width 12 height 6
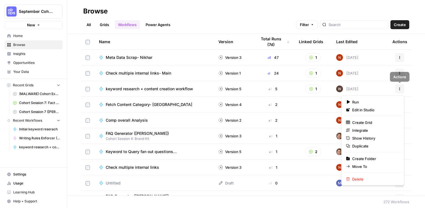
click at [400, 88] on icon "button" at bounding box center [399, 88] width 3 height 3
click at [356, 146] on span "Duplicate" at bounding box center [374, 147] width 45 height 6
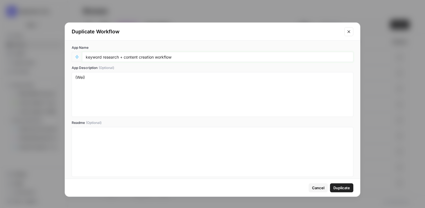
click at [182, 55] on input "keyword research + content creation workflow" at bounding box center [218, 57] width 264 height 5
type input "keyword research + content creation workflow KOKO"
drag, startPoint x: 94, startPoint y: 78, endPoint x: 27, endPoint y: 78, distance: 67.4
click at [27, 78] on div "Duplicate Workflow App Name keyword research + content creation workflow KOKO A…" at bounding box center [212, 104] width 425 height 208
click at [341, 185] on span "Duplicate" at bounding box center [341, 188] width 17 height 6
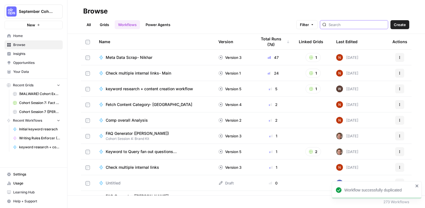
click at [359, 26] on input "search" at bounding box center [356, 25] width 57 height 6
type input "koko"
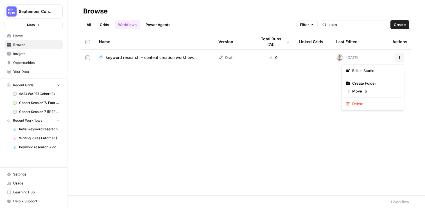
click at [402, 54] on button "Actions" at bounding box center [399, 57] width 9 height 9
click at [368, 92] on span "Move To" at bounding box center [374, 91] width 45 height 6
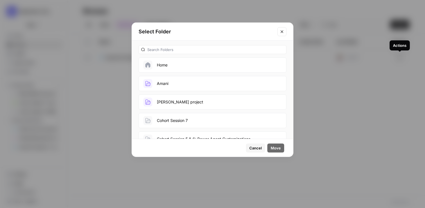
click at [256, 151] on button "Cancel" at bounding box center [255, 148] width 19 height 9
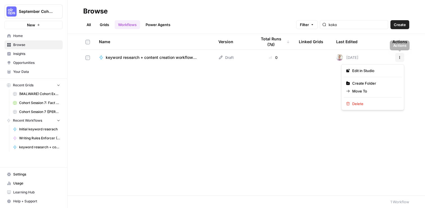
click at [400, 58] on icon "button" at bounding box center [399, 57] width 3 height 3
click at [365, 67] on link "Edit in Studio" at bounding box center [373, 71] width 58 height 8
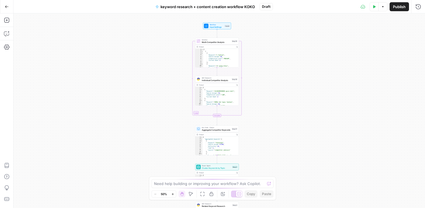
click at [263, 5] on span "Draft" at bounding box center [266, 6] width 8 height 5
click at [264, 7] on span "Draft" at bounding box center [266, 6] width 8 height 5
click at [382, 12] on div "Test Data Options Publish Run History" at bounding box center [349, 6] width 152 height 13
click at [382, 10] on button "Options" at bounding box center [382, 6] width 9 height 9
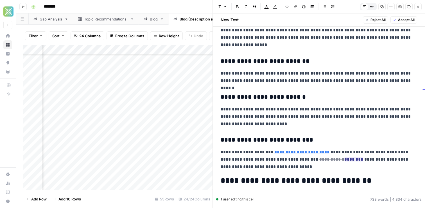
scroll to position [283, 0]
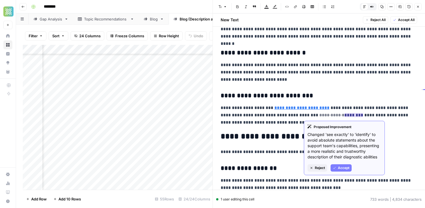
click at [340, 166] on span "Accept" at bounding box center [344, 168] width 12 height 5
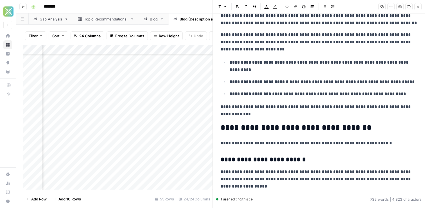
scroll to position [0, 0]
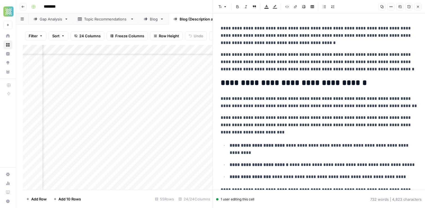
click at [415, 5] on button "Close" at bounding box center [417, 6] width 7 height 7
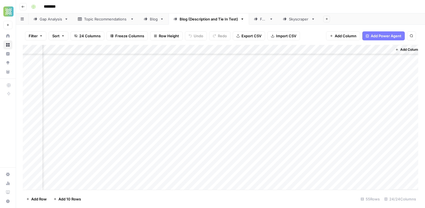
scroll to position [379, 1323]
click at [223, 148] on div "Add Column" at bounding box center [220, 117] width 395 height 145
click at [171, 167] on div "Add Column" at bounding box center [220, 117] width 395 height 145
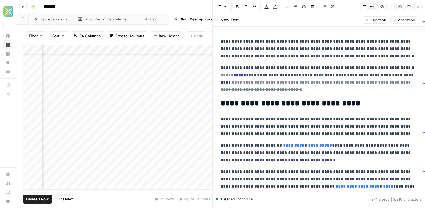
click at [28, 165] on div "Add Column" at bounding box center [118, 117] width 190 height 145
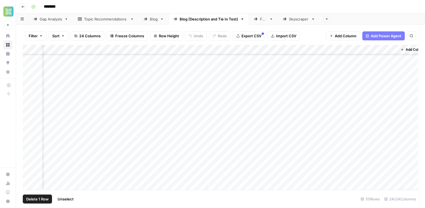
scroll to position [398, 1330]
click at [164, 165] on div "Add Column" at bounding box center [220, 117] width 395 height 145
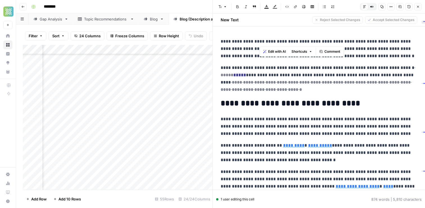
drag, startPoint x: 260, startPoint y: 42, endPoint x: 324, endPoint y: 41, distance: 64.9
click at [324, 41] on p "**********" at bounding box center [319, 49] width 196 height 22
click at [295, 6] on icon "button" at bounding box center [295, 6] width 3 height 3
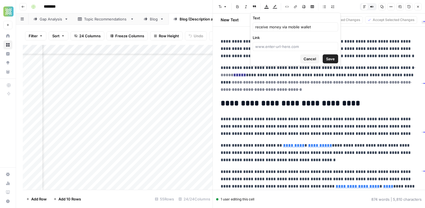
click at [272, 49] on div at bounding box center [295, 46] width 85 height 9
paste input "[URL][DOMAIN_NAME]"
type input "[URL][DOMAIN_NAME]"
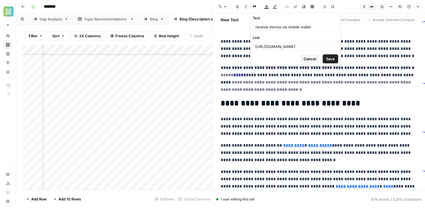
click at [329, 58] on span "Save" at bounding box center [330, 59] width 9 height 6
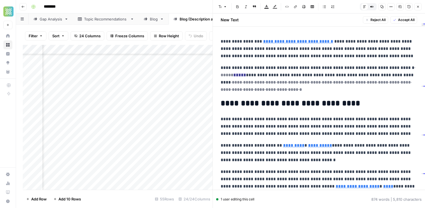
scroll to position [23, 0]
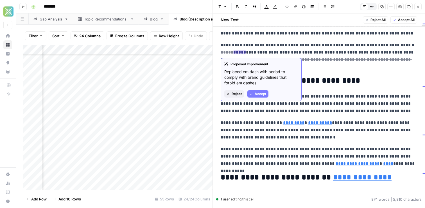
click at [259, 95] on span "Accept" at bounding box center [261, 94] width 12 height 5
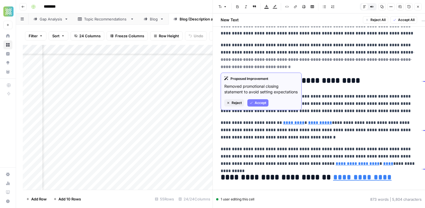
click at [264, 104] on span "Accept" at bounding box center [261, 103] width 12 height 5
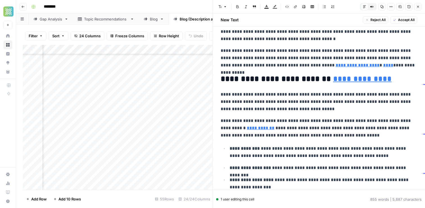
scroll to position [63, 0]
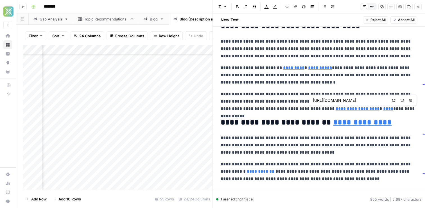
type input "https://www.sendwave.com/en/wallet-support"
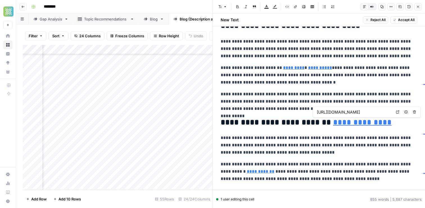
click at [405, 111] on icon "button" at bounding box center [405, 112] width 3 height 3
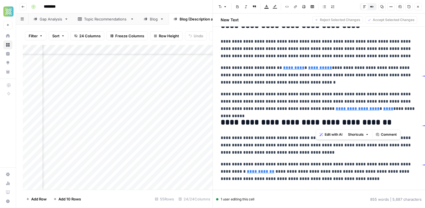
click at [380, 118] on h2 "**********" at bounding box center [319, 122] width 196 height 9
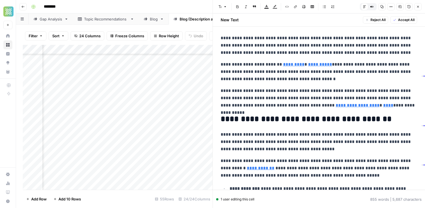
scroll to position [53, 0]
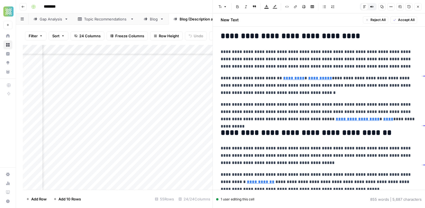
type input "https://www.apple.com/apple-pay/"
click at [292, 80] on link "*********" at bounding box center [293, 78] width 21 height 4
click at [369, 71] on icon "button" at bounding box center [369, 69] width 3 height 3
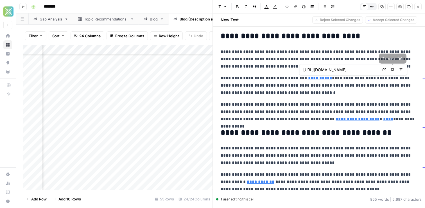
click at [393, 71] on icon "button" at bounding box center [392, 69] width 3 height 3
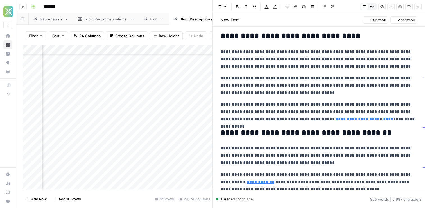
click at [273, 85] on p "**********" at bounding box center [319, 86] width 196 height 22
click at [410, 80] on p "**********" at bounding box center [319, 86] width 196 height 22
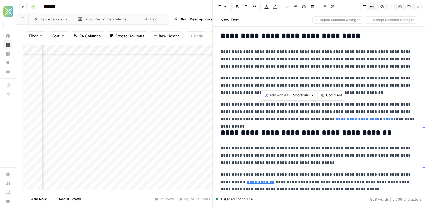
drag, startPoint x: 388, startPoint y: 78, endPoint x: 261, endPoint y: 86, distance: 127.2
click at [261, 86] on p "**********" at bounding box center [319, 86] width 196 height 22
click at [295, 6] on icon "button" at bounding box center [295, 6] width 3 height 3
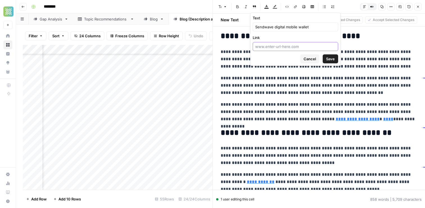
click at [265, 46] on input "Link" at bounding box center [295, 47] width 80 height 6
paste input "[URL][DOMAIN_NAME]"
type input "[URL][DOMAIN_NAME]"
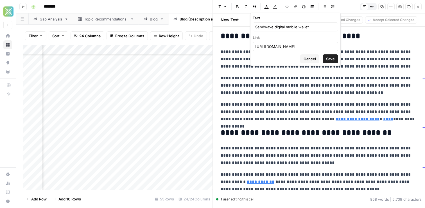
click at [330, 58] on span "Save" at bounding box center [330, 59] width 9 height 6
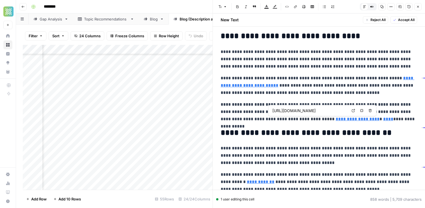
type input "https://www.sendwave.com/en/countries/bangladesh/us"
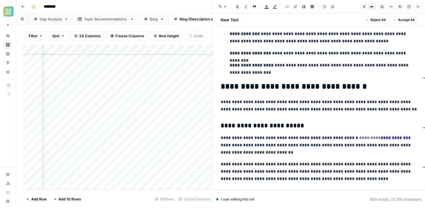
scroll to position [222, 0]
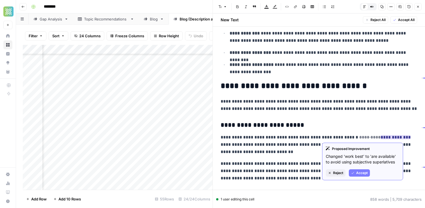
click at [362, 171] on span "Accept" at bounding box center [362, 173] width 12 height 5
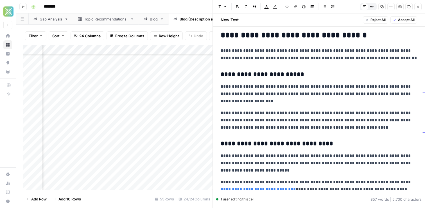
scroll to position [273, 0]
click at [329, 121] on p "**********" at bounding box center [319, 120] width 196 height 22
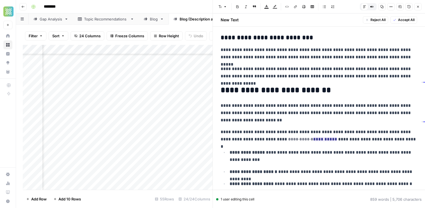
scroll to position [463, 0]
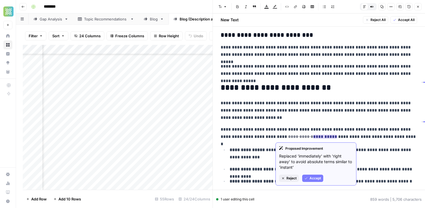
click at [309, 177] on button "Accept" at bounding box center [312, 178] width 21 height 7
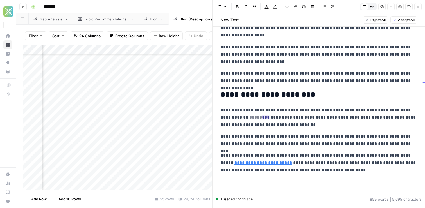
scroll to position [672, 0]
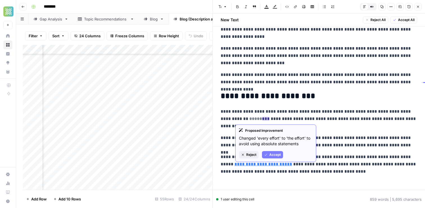
click at [274, 158] on button "Accept" at bounding box center [272, 154] width 21 height 7
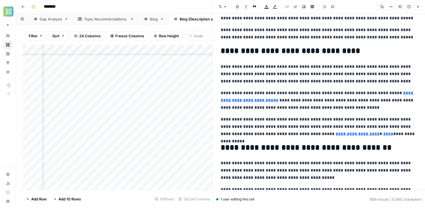
scroll to position [0, 0]
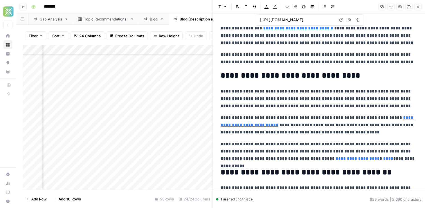
click at [417, 6] on icon "button" at bounding box center [417, 6] width 3 height 3
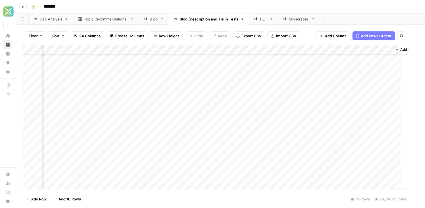
scroll to position [398, 1323]
click at [223, 167] on div "Add Column" at bounding box center [220, 117] width 395 height 145
